Goal: Task Accomplishment & Management: Manage account settings

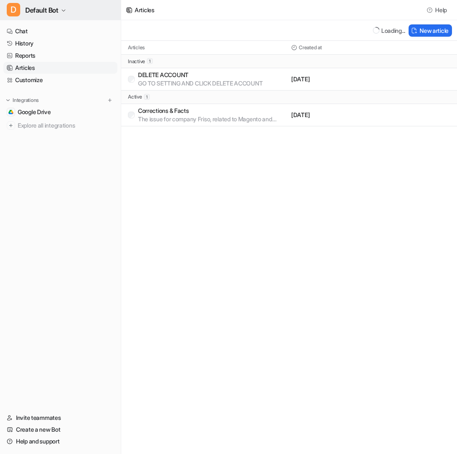
click at [62, 5] on button "D Default Bot" at bounding box center [60, 10] width 121 height 20
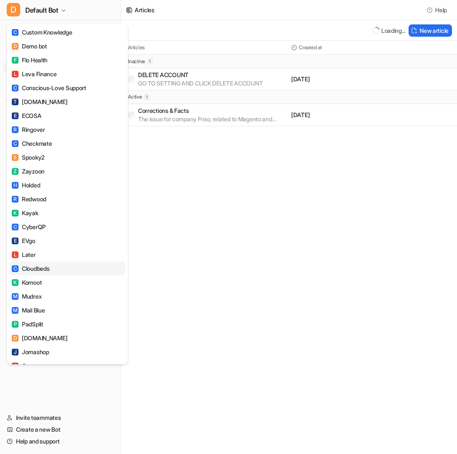
scroll to position [573, 0]
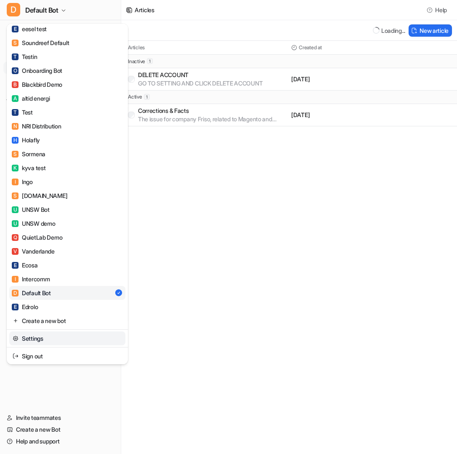
click at [51, 340] on link "Settings" at bounding box center [67, 339] width 116 height 14
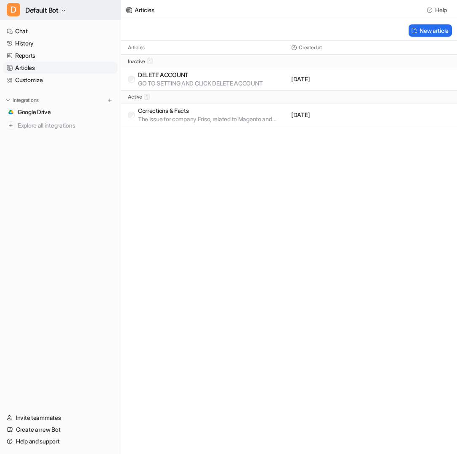
click at [61, 7] on button "D Default Bot" at bounding box center [60, 10] width 121 height 20
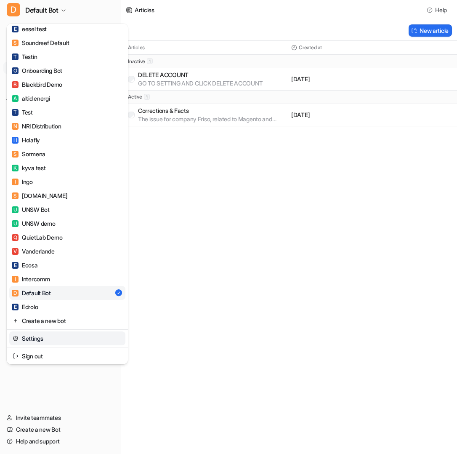
click at [42, 335] on link "Settings" at bounding box center [67, 339] width 116 height 14
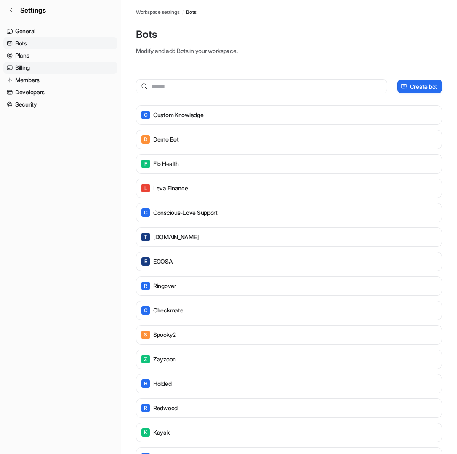
click at [42, 67] on link "Billing" at bounding box center [60, 68] width 114 height 12
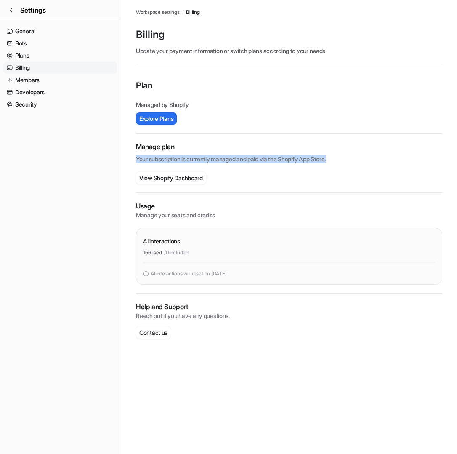
drag, startPoint x: 345, startPoint y: 159, endPoint x: 126, endPoint y: 155, distance: 218.2
click at [126, 155] on main "Workspace settings / Billing Billing Update your payment information or switch …" at bounding box center [289, 178] width 336 height 356
